Goal: Navigation & Orientation: Understand site structure

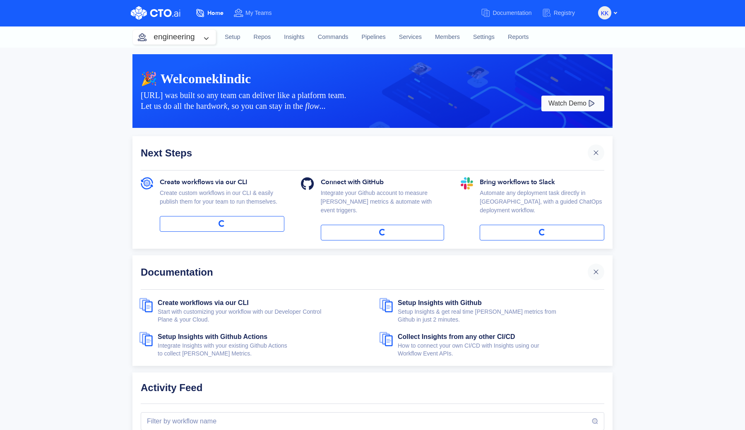
click at [258, 14] on span "My Teams" at bounding box center [258, 13] width 26 height 7
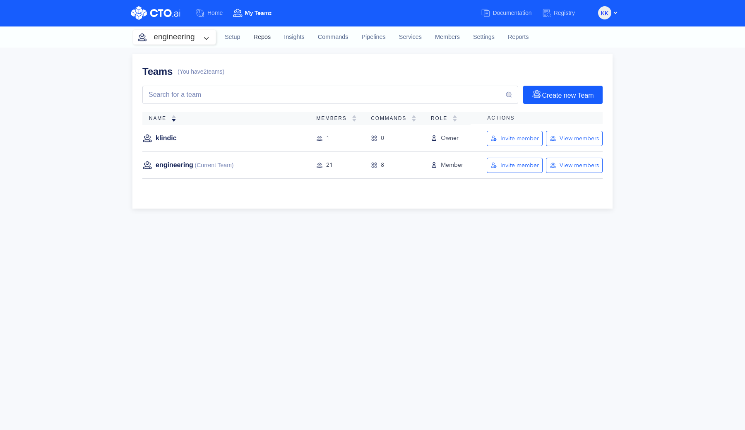
click at [264, 40] on link "Repos" at bounding box center [262, 37] width 31 height 22
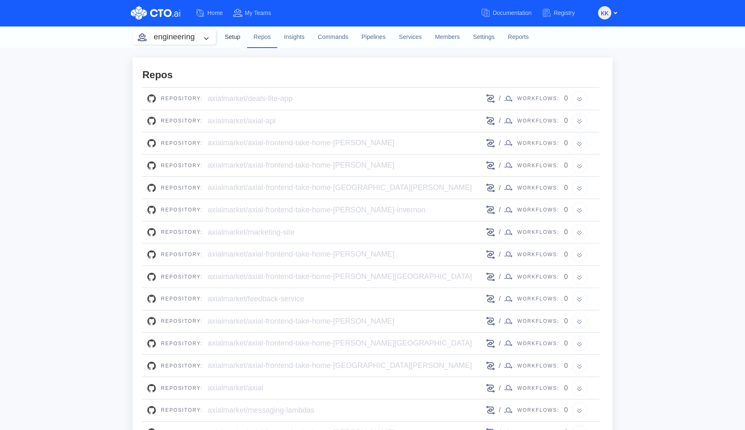
click at [236, 37] on link "Setup" at bounding box center [232, 37] width 29 height 22
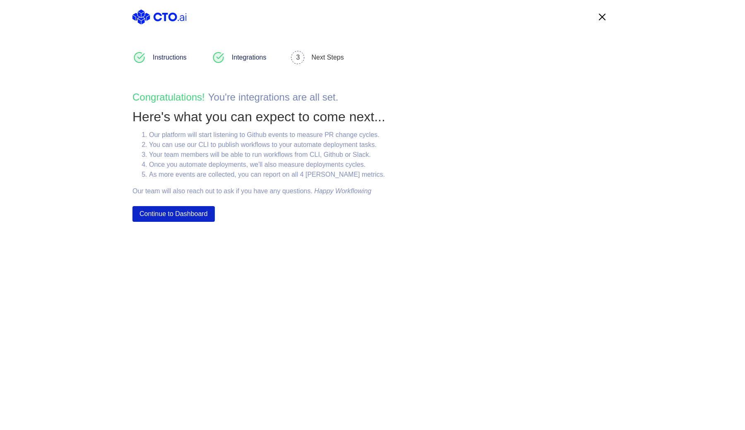
click at [189, 213] on button "Continue to Dashboard" at bounding box center [173, 214] width 82 height 16
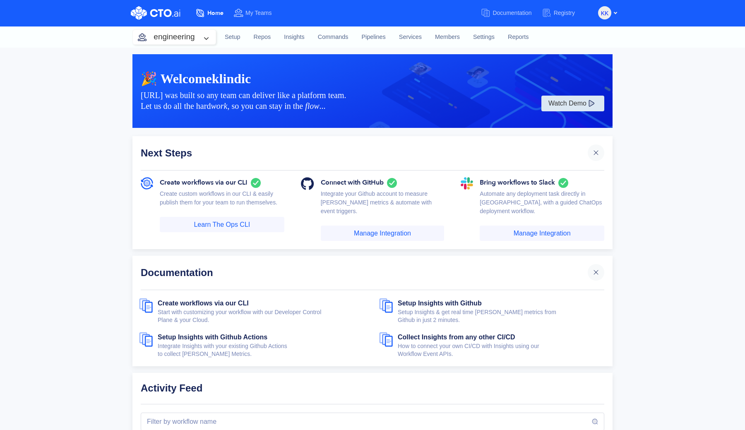
click at [570, 104] on button "Watch Demo" at bounding box center [572, 104] width 63 height 16
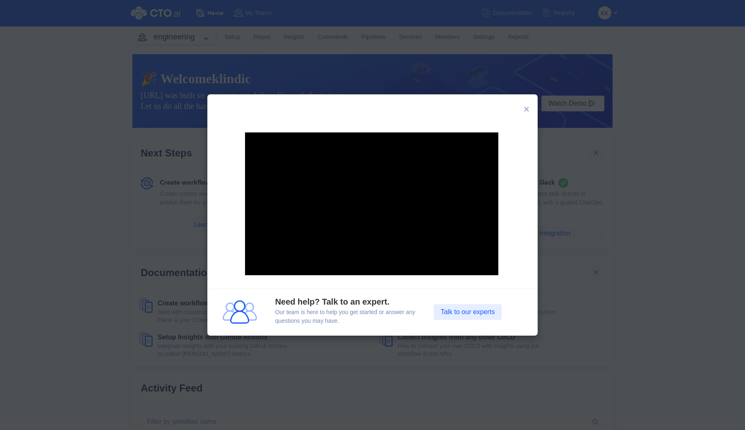
click at [525, 108] on span "×" at bounding box center [527, 108] width 6 height 11
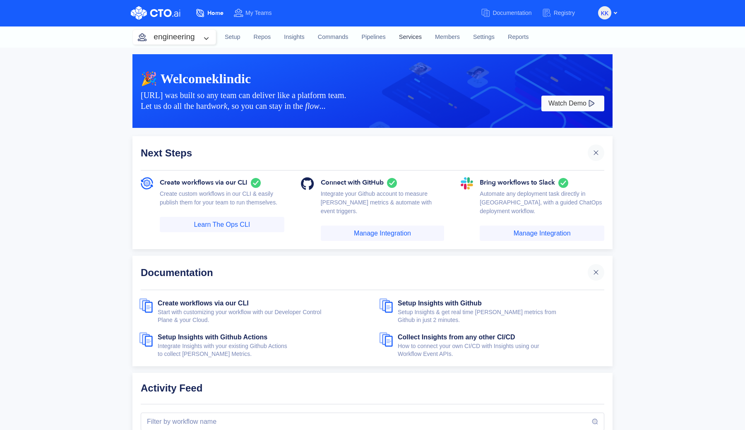
click at [411, 35] on link "Services" at bounding box center [410, 37] width 36 height 22
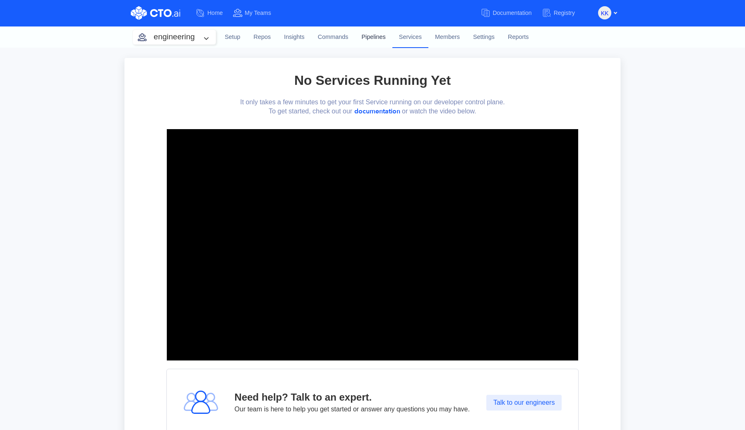
click at [371, 37] on link "Pipelines" at bounding box center [373, 37] width 37 height 22
click at [257, 13] on span "My Teams" at bounding box center [258, 13] width 26 height 7
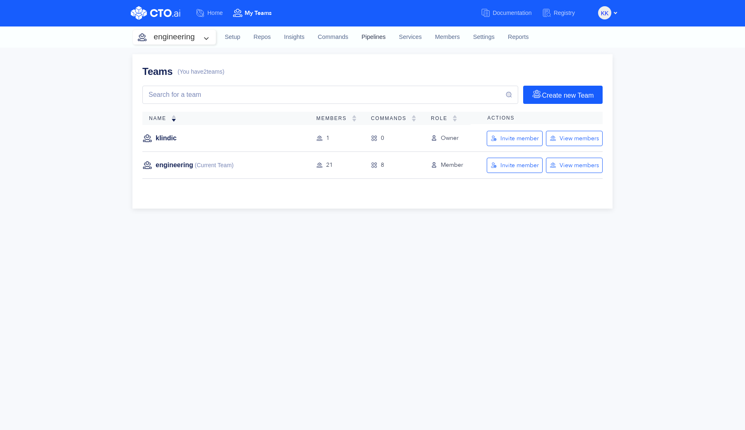
click at [382, 41] on link "Pipelines" at bounding box center [373, 37] width 37 height 22
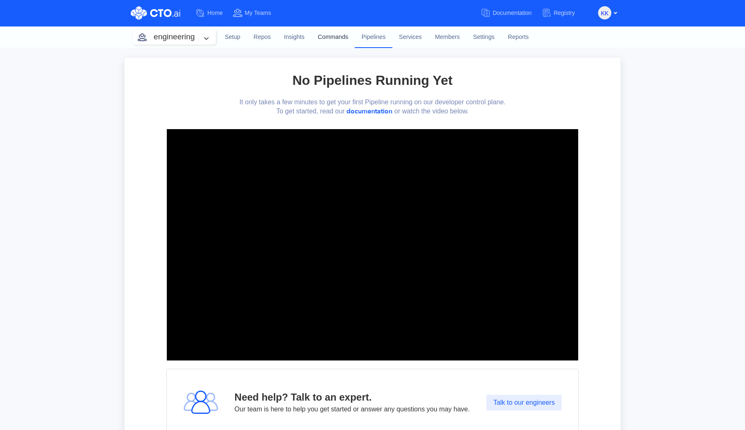
click at [320, 37] on link "Commands" at bounding box center [333, 37] width 44 height 22
